Goal: Transaction & Acquisition: Purchase product/service

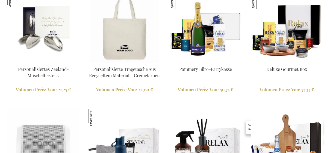
scroll to position [992, 0]
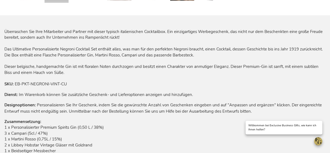
scroll to position [144, 0]
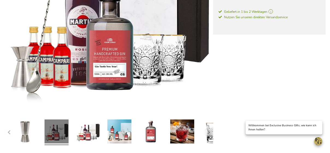
click at [205, 129] on button "button" at bounding box center [208, 132] width 7 height 7
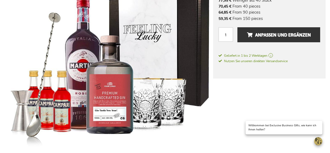
scroll to position [0, 0]
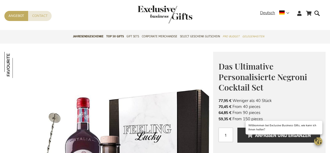
click at [139, 15] on img "store logo" at bounding box center [165, 14] width 55 height 18
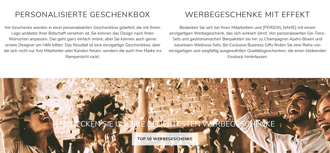
scroll to position [341, 0]
